Goal: Information Seeking & Learning: Learn about a topic

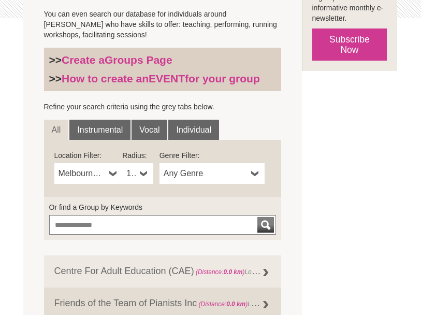
scroll to position [291, 0]
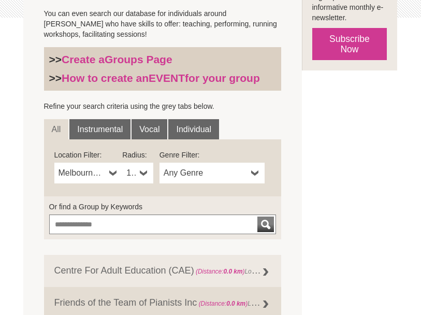
click at [146, 132] on link "Vocal" at bounding box center [150, 129] width 36 height 21
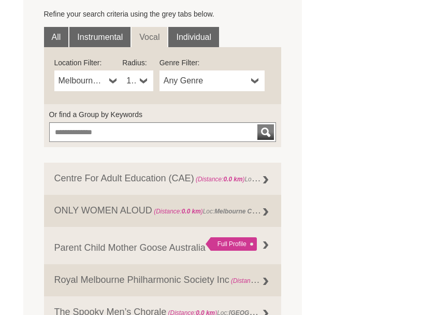
scroll to position [383, 0]
click at [163, 186] on link "Centre For Adult Education (CAE) (Distance: 0.0 km ) Loc: Melbouren , Genre: Si…" at bounding box center [162, 179] width 237 height 32
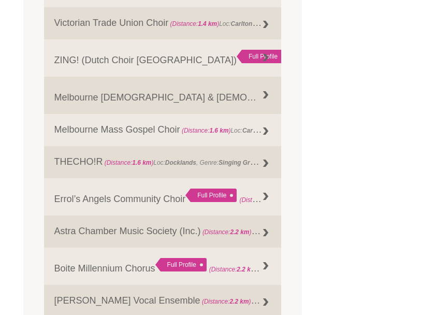
scroll to position [932, 0]
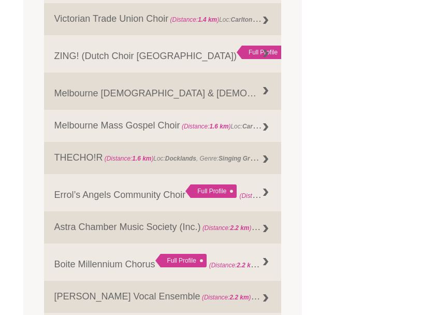
click at [213, 198] on div "Full Profile" at bounding box center [210, 190] width 51 height 13
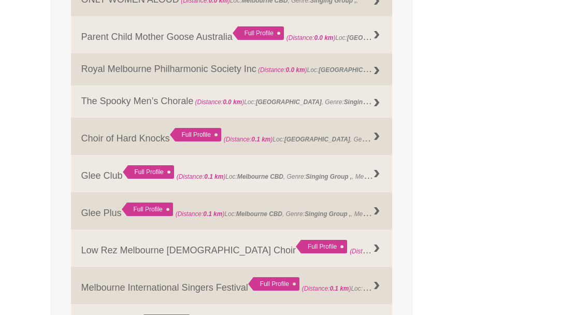
scroll to position [575, 0]
click at [197, 105] on span "(Distance: 0.0 km )" at bounding box center [219, 101] width 49 height 7
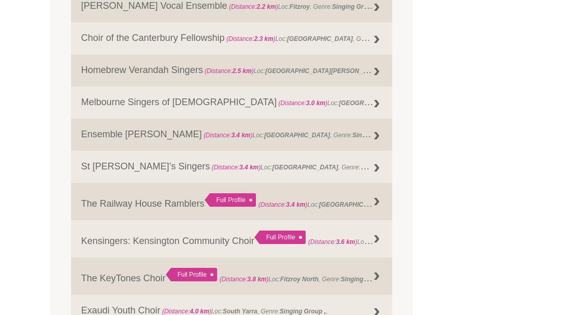
scroll to position [1203, 0]
click at [231, 215] on link "The Railway House Ramblers Full Profile (Distance: 3.4 km ) Loc: Princes Hill, …" at bounding box center [231, 201] width 321 height 37
